Goal: Task Accomplishment & Management: Manage account settings

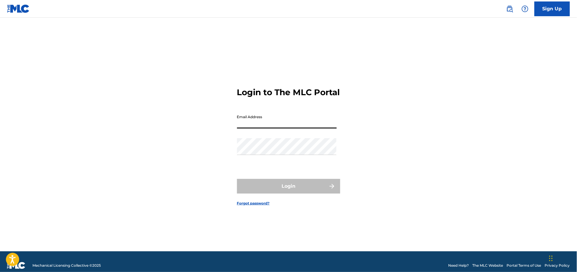
click at [254, 129] on input "Email Address" at bounding box center [287, 120] width 100 height 17
type input "[PERSON_NAME][EMAIL_ADDRESS][DOMAIN_NAME]"
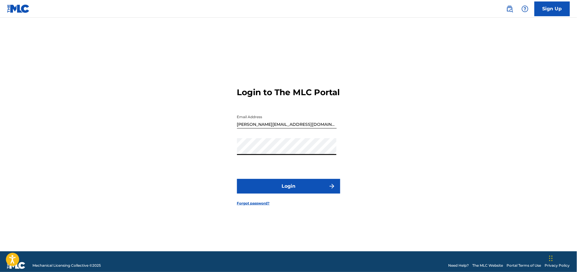
click at [286, 189] on button "Login" at bounding box center [288, 186] width 103 height 15
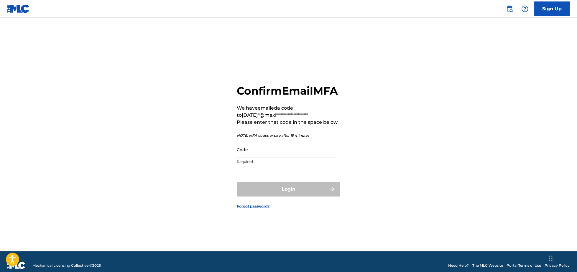
click at [254, 155] on input "Code" at bounding box center [287, 149] width 100 height 17
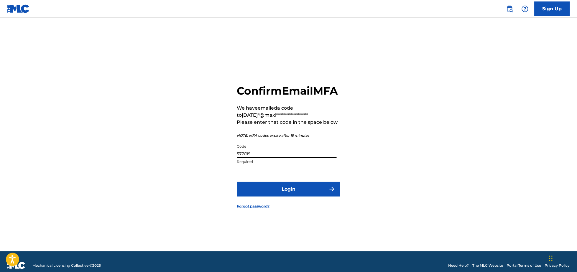
type input "577019"
click at [237, 182] on button "Login" at bounding box center [288, 189] width 103 height 15
